Goal: Navigation & Orientation: Go to known website

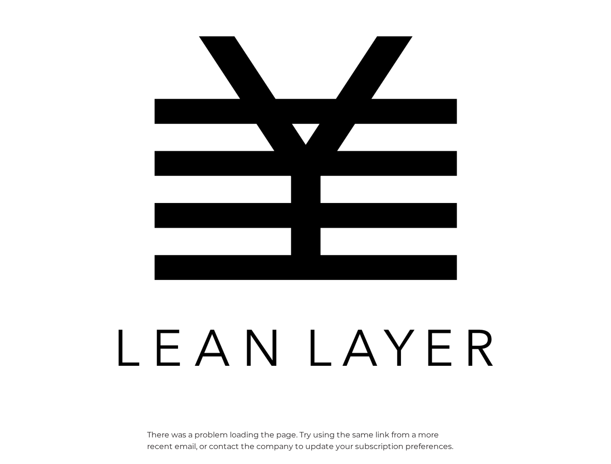
click at [305, 232] on img at bounding box center [305, 201] width 387 height 387
